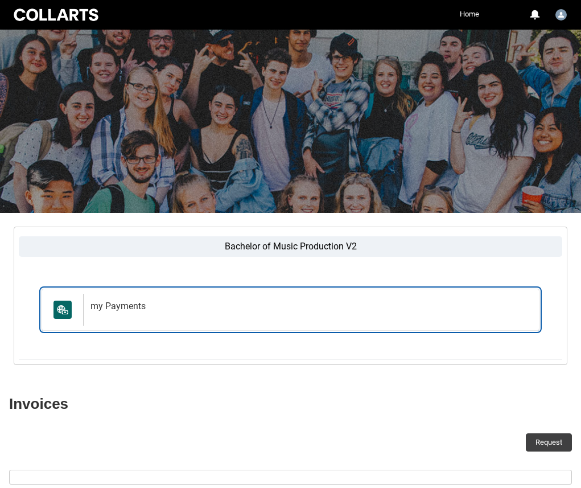
click at [141, 302] on h2 "my Payments" at bounding box center [308, 305] width 437 height 11
